Goal: Information Seeking & Learning: Check status

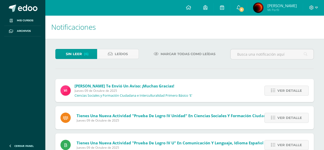
scroll to position [26, 0]
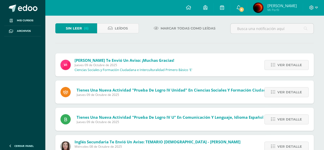
click at [286, 66] on span "Ver detalle" at bounding box center [290, 64] width 25 height 9
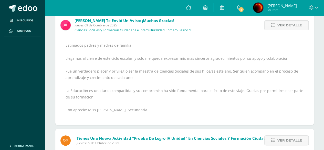
scroll to position [57, 0]
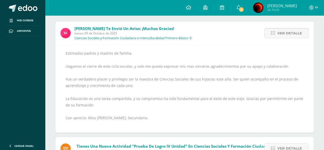
click at [288, 35] on span "Ver detalle" at bounding box center [290, 32] width 25 height 9
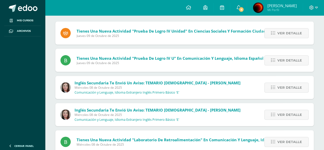
click at [288, 35] on span "Ver detalle" at bounding box center [290, 32] width 25 height 9
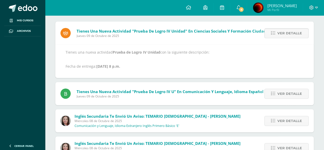
click at [288, 35] on span "Ver detalle" at bounding box center [290, 32] width 25 height 9
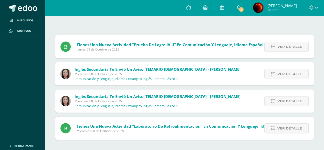
scroll to position [43, 0]
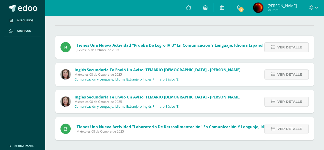
click at [288, 36] on div "Ver detalle" at bounding box center [285, 47] width 57 height 23
click at [288, 45] on span "Ver detalle" at bounding box center [290, 47] width 25 height 9
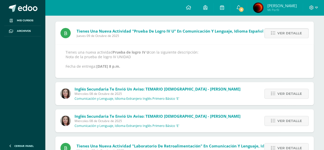
click at [289, 30] on span "Ver detalle" at bounding box center [290, 32] width 25 height 9
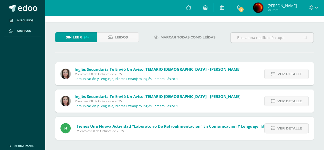
scroll to position [16, 0]
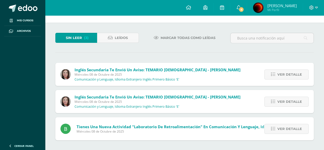
click at [291, 74] on span "Ver detalle" at bounding box center [290, 74] width 25 height 9
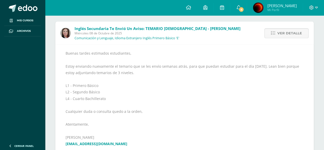
scroll to position [32, 0]
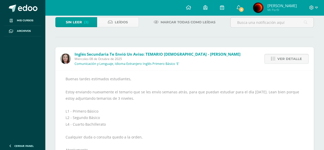
click at [293, 62] on span "Ver detalle" at bounding box center [290, 58] width 25 height 9
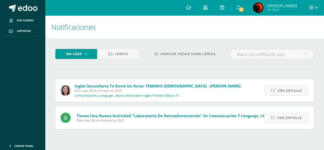
scroll to position [0, 0]
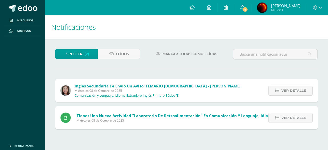
click at [300, 88] on span "Ver detalle" at bounding box center [294, 90] width 25 height 9
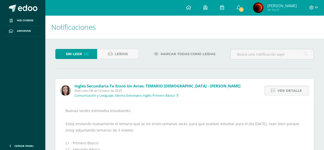
click at [300, 88] on span "Ver detalle" at bounding box center [290, 90] width 25 height 9
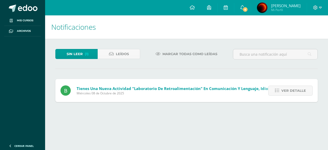
click at [300, 88] on span "Ver detalle" at bounding box center [294, 90] width 25 height 9
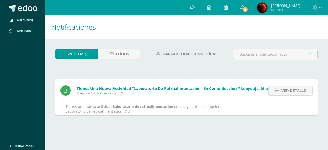
click at [300, 88] on span "Ver detalle" at bounding box center [294, 90] width 25 height 9
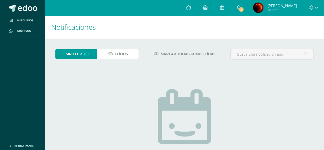
click at [119, 52] on span "Leídos" at bounding box center [121, 53] width 13 height 9
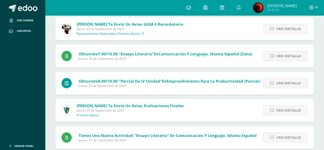
scroll to position [1185, 0]
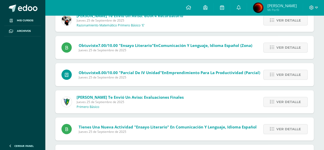
click at [283, 102] on span "Ver detalle" at bounding box center [289, 101] width 25 height 9
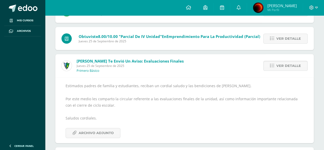
scroll to position [1236, 0]
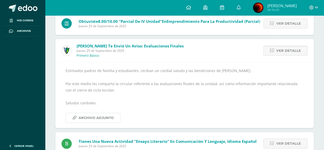
click at [107, 117] on span "Archivo Adjunto" at bounding box center [96, 117] width 35 height 9
